Goal: Transaction & Acquisition: Purchase product/service

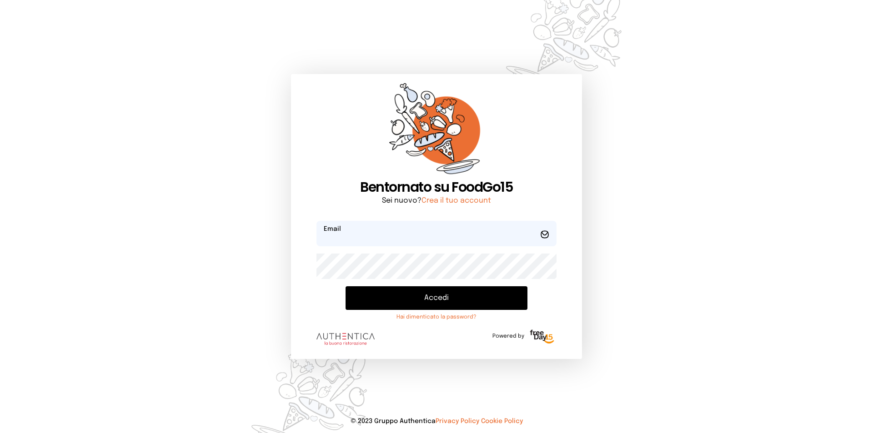
type input "**********"
click at [433, 292] on button "Accedi" at bounding box center [437, 298] width 182 height 24
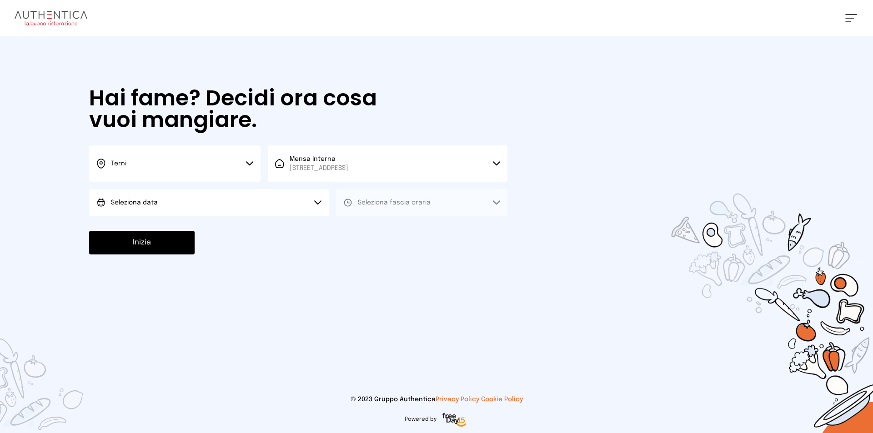
click at [237, 163] on button "Terni" at bounding box center [174, 164] width 171 height 36
click at [164, 196] on li "Terni" at bounding box center [174, 194] width 171 height 25
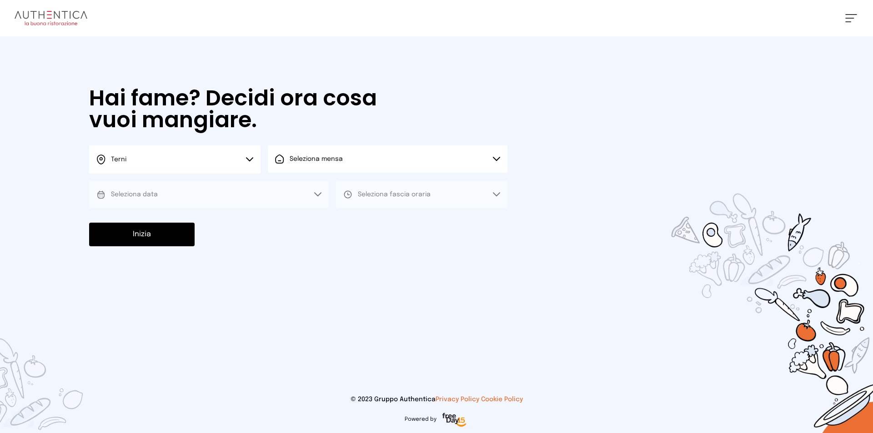
click at [327, 165] on button "Seleziona mensa" at bounding box center [388, 159] width 240 height 27
drag, startPoint x: 313, startPoint y: 197, endPoint x: 287, endPoint y: 200, distance: 25.7
click at [311, 198] on span "[STREET_ADDRESS]" at bounding box center [319, 193] width 59 height 9
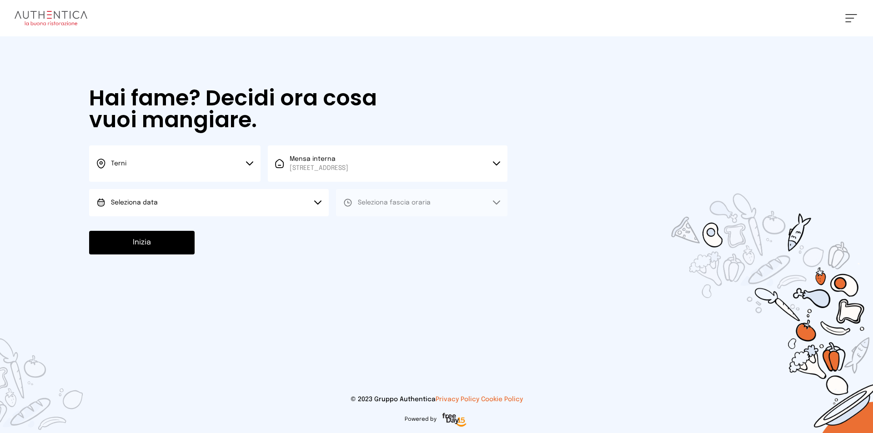
drag, startPoint x: 214, startPoint y: 205, endPoint x: 206, endPoint y: 213, distance: 11.9
click at [214, 205] on button "Seleziona data" at bounding box center [209, 202] width 240 height 27
click at [178, 230] on li "[DATE], [DATE]" at bounding box center [209, 228] width 240 height 24
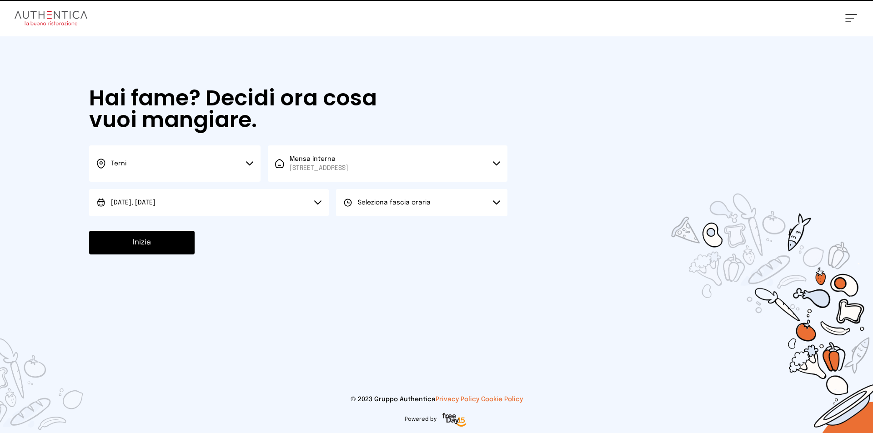
click at [369, 203] on span "Seleziona fascia oraria" at bounding box center [394, 203] width 73 height 6
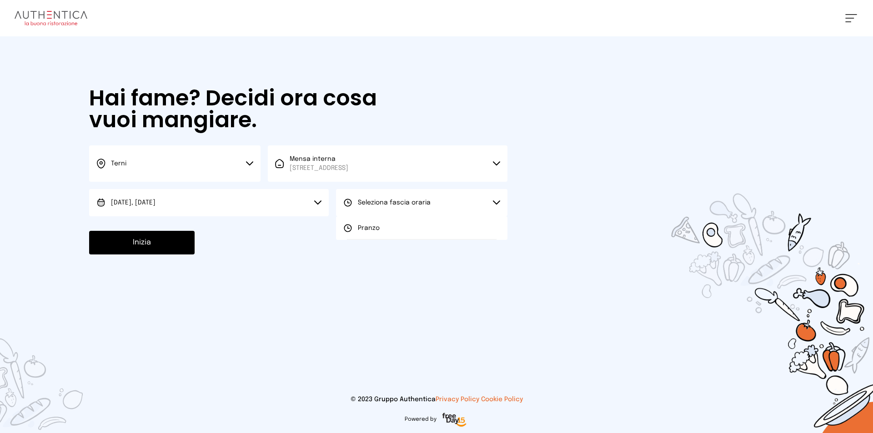
click at [368, 229] on span "Pranzo" at bounding box center [369, 228] width 22 height 9
click at [148, 247] on button "Inizia" at bounding box center [142, 243] width 106 height 24
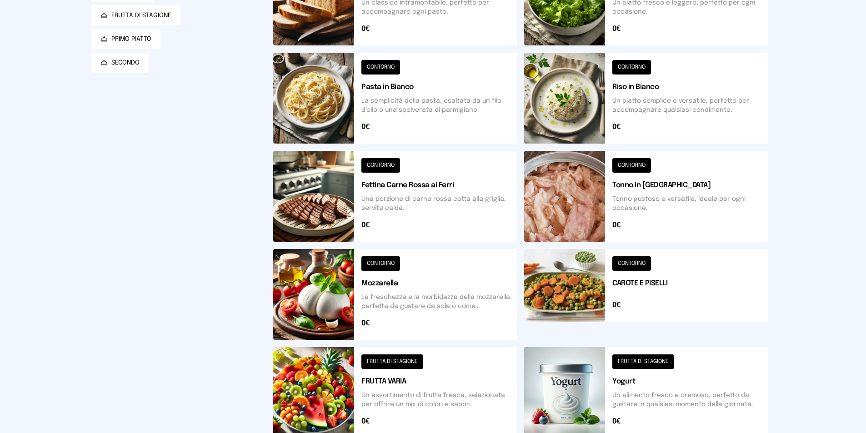
scroll to position [227, 0]
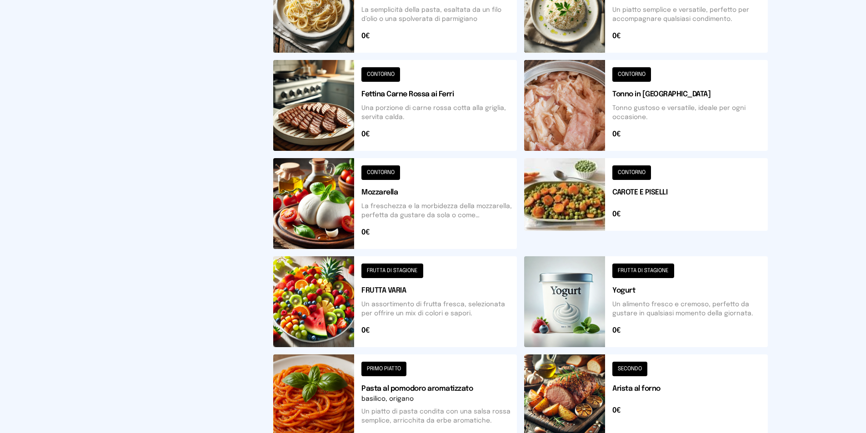
click at [569, 195] on button at bounding box center [646, 203] width 244 height 91
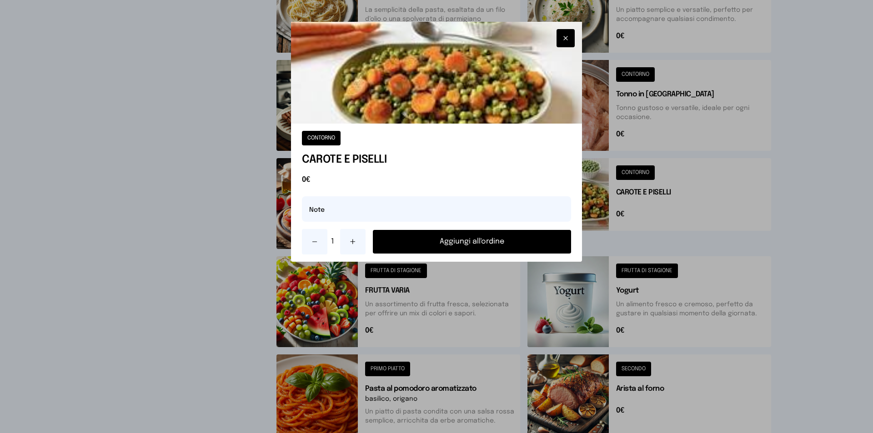
click at [505, 245] on button "Aggiungi all'ordine" at bounding box center [472, 242] width 198 height 24
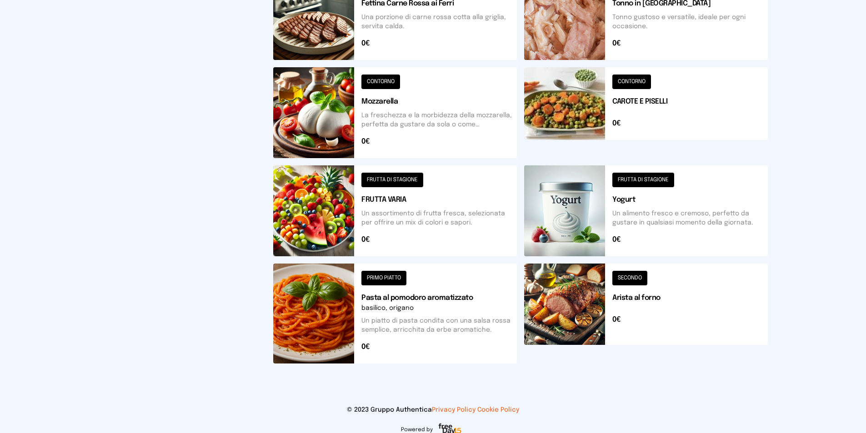
scroll to position [273, 0]
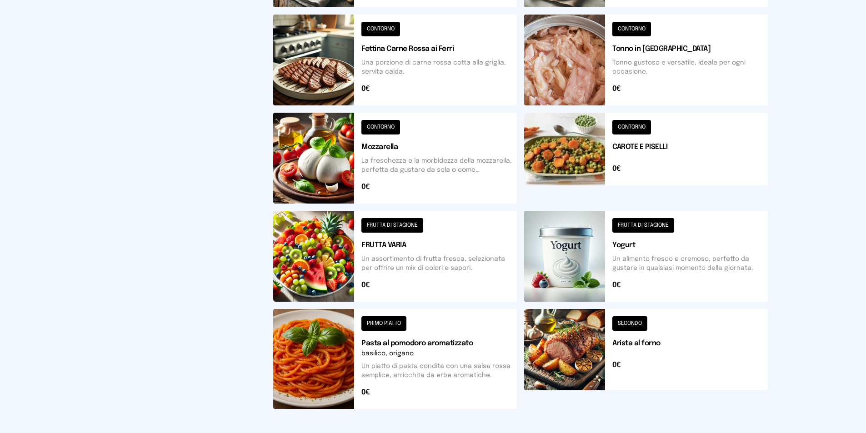
click at [324, 276] on button at bounding box center [395, 256] width 244 height 91
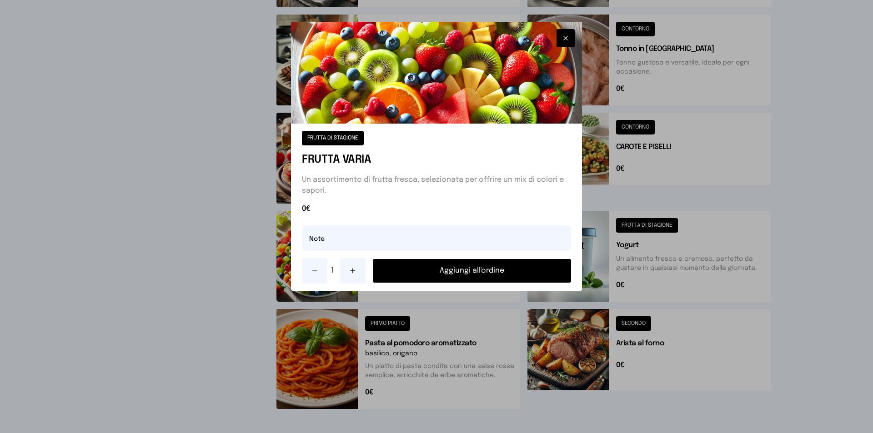
click at [411, 262] on button "Aggiungi all'ordine" at bounding box center [472, 271] width 198 height 24
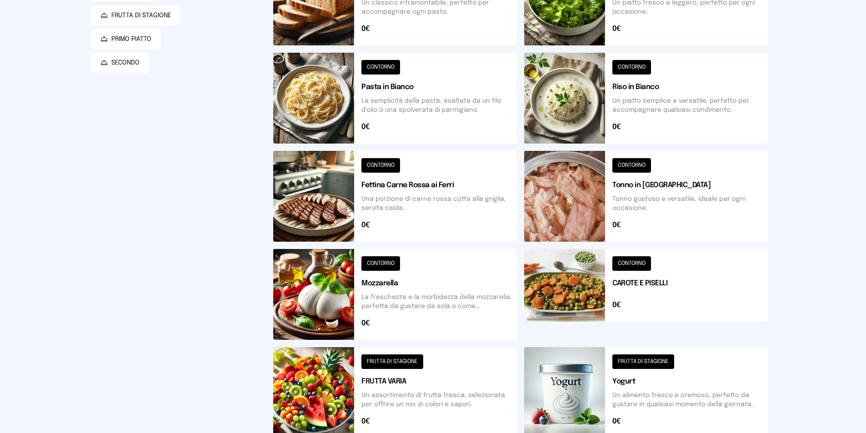
scroll to position [91, 0]
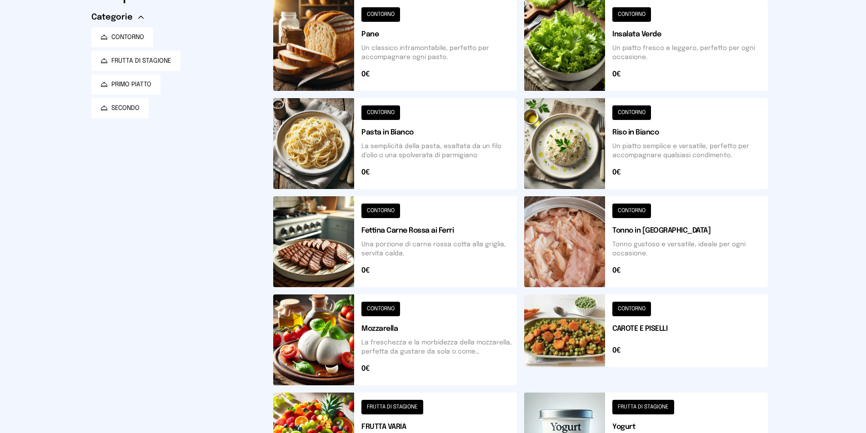
click at [305, 231] on button at bounding box center [395, 241] width 244 height 91
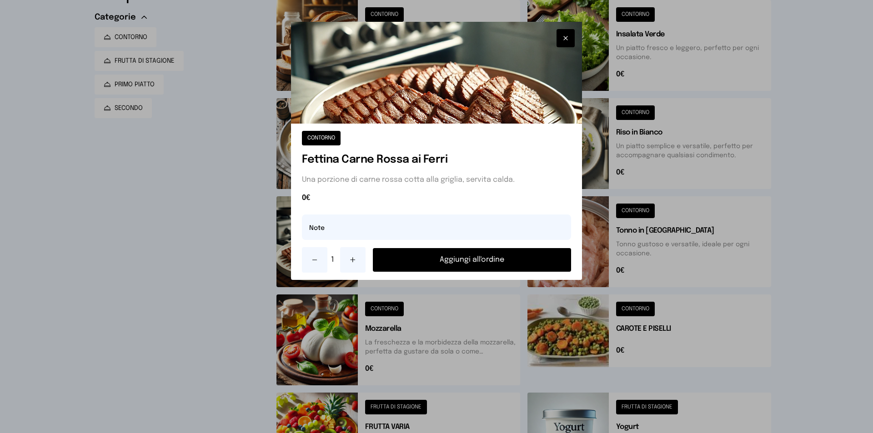
click at [465, 257] on button "Aggiungi all'ordine" at bounding box center [472, 260] width 198 height 24
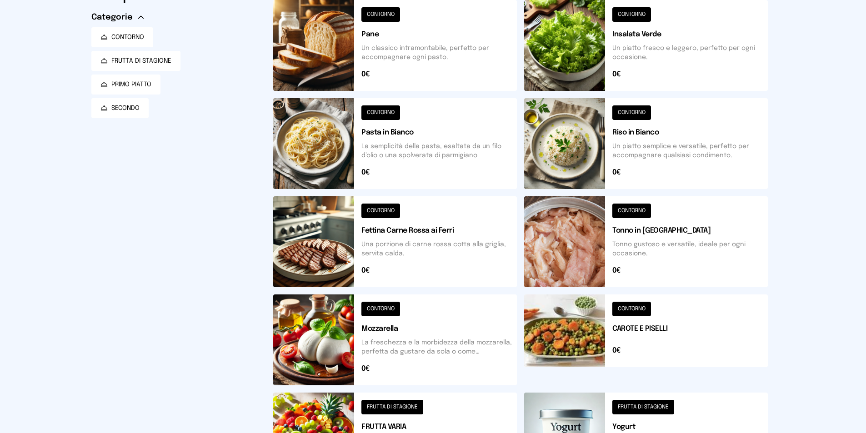
click at [316, 59] on button at bounding box center [395, 45] width 244 height 91
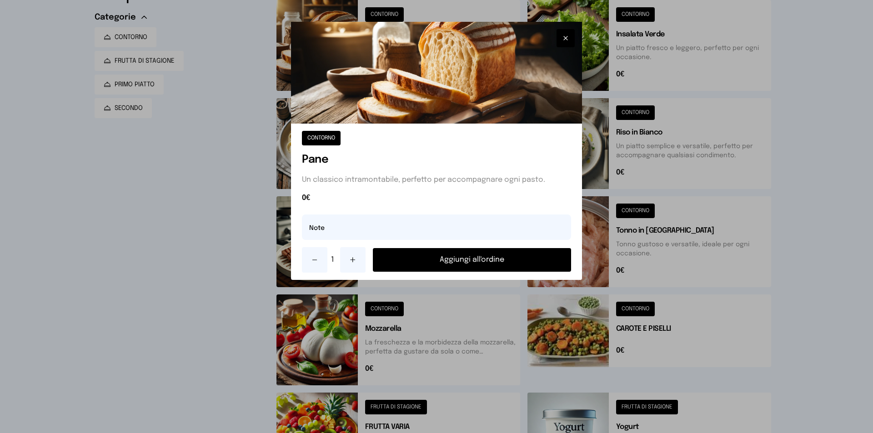
drag, startPoint x: 406, startPoint y: 255, endPoint x: 441, endPoint y: 248, distance: 35.8
click at [407, 254] on button "Aggiungi all'ordine" at bounding box center [472, 260] width 198 height 24
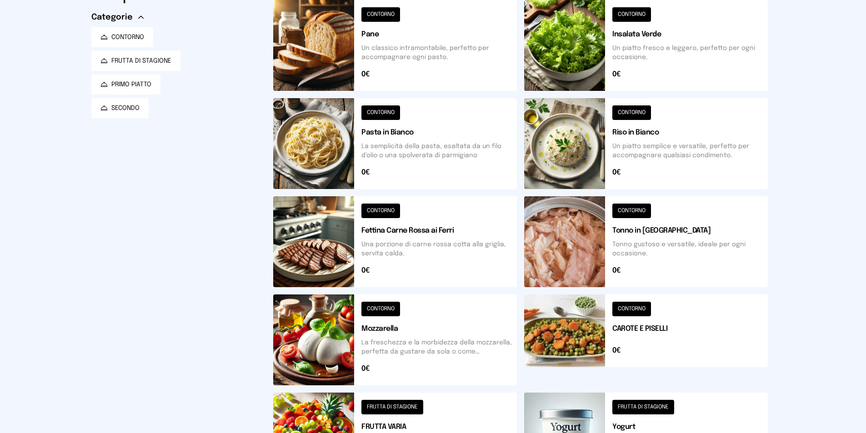
scroll to position [0, 0]
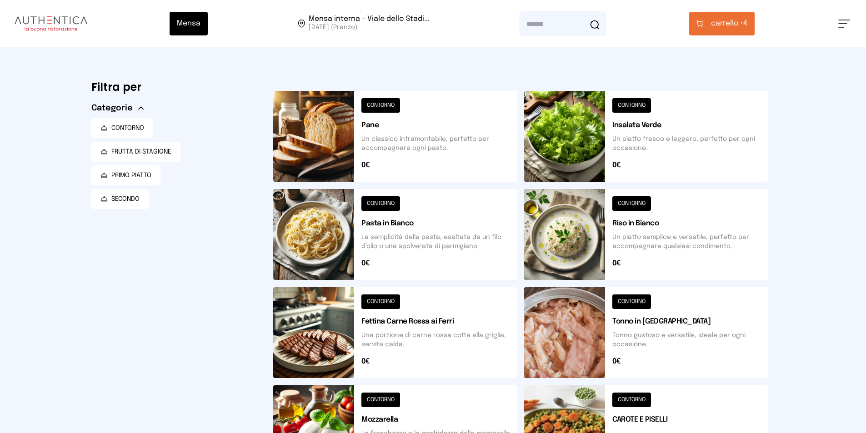
click at [736, 21] on span "carrello •" at bounding box center [727, 23] width 32 height 11
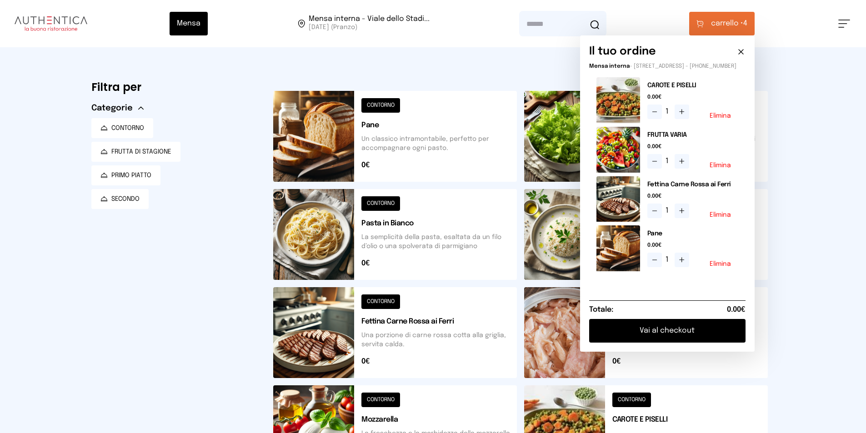
click at [696, 337] on button "Vai al checkout" at bounding box center [667, 331] width 156 height 24
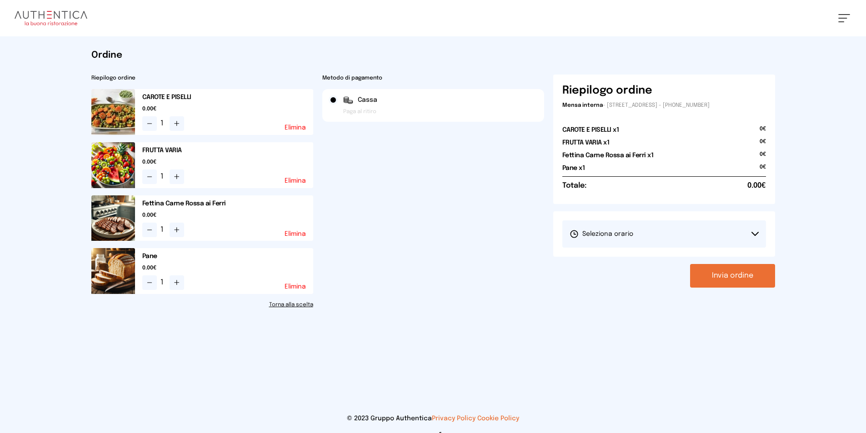
click at [753, 233] on icon at bounding box center [755, 233] width 6 height 3
click at [621, 257] on span "1° Turno (13:00 - 15:00)" at bounding box center [604, 259] width 69 height 9
click at [745, 275] on button "Invia ordine" at bounding box center [732, 276] width 85 height 24
